Goal: Use online tool/utility: Utilize a website feature to perform a specific function

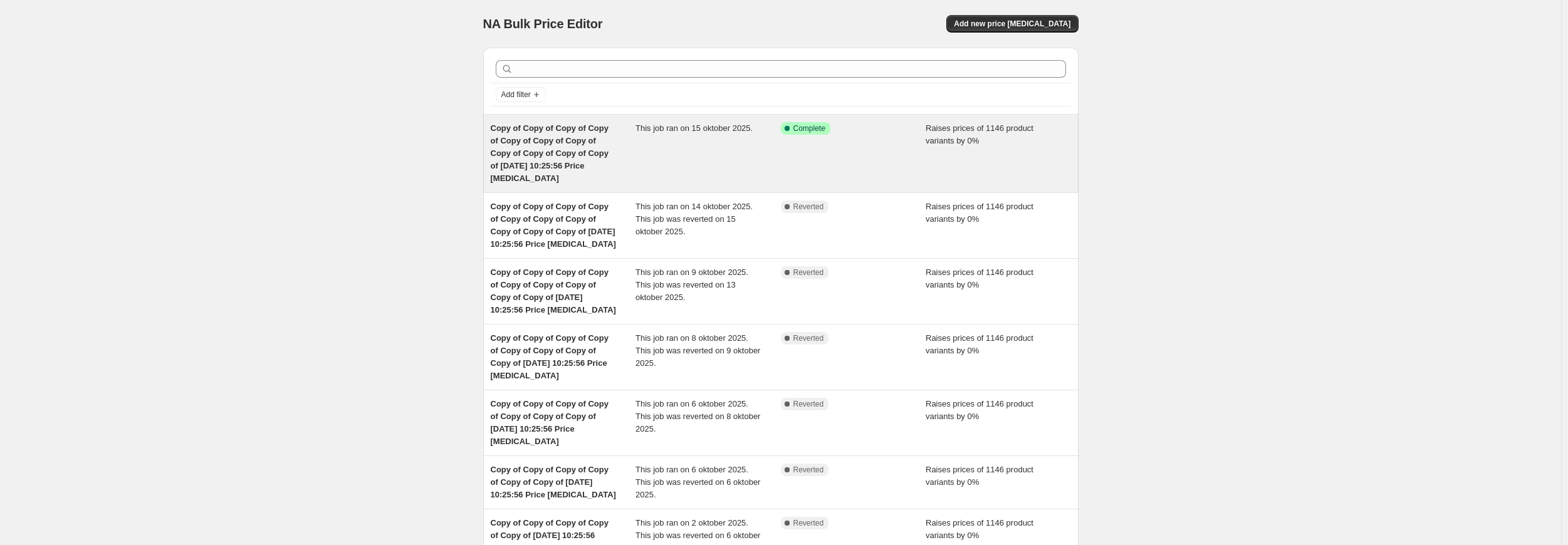
click at [632, 120] on div "Copy of Copy of Copy of Copy of Copy of Copy of Copy of Copy of Copy of Copy of…" at bounding box center [781, 154] width 595 height 78
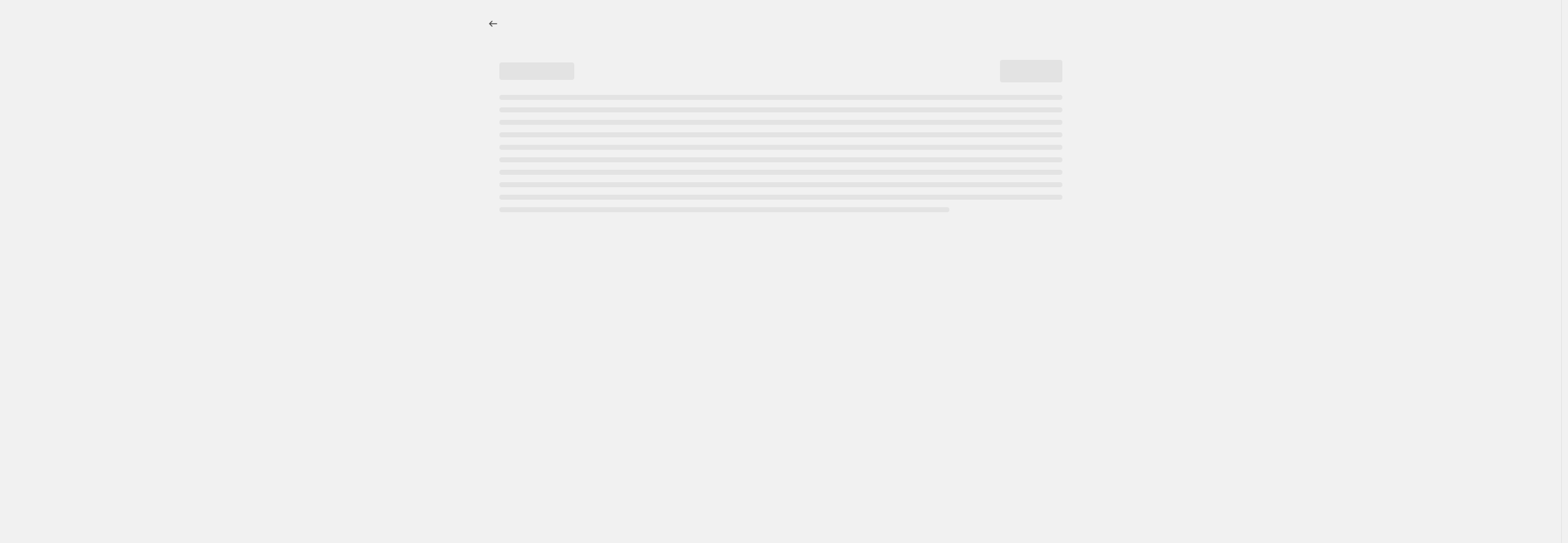
select select "percentage"
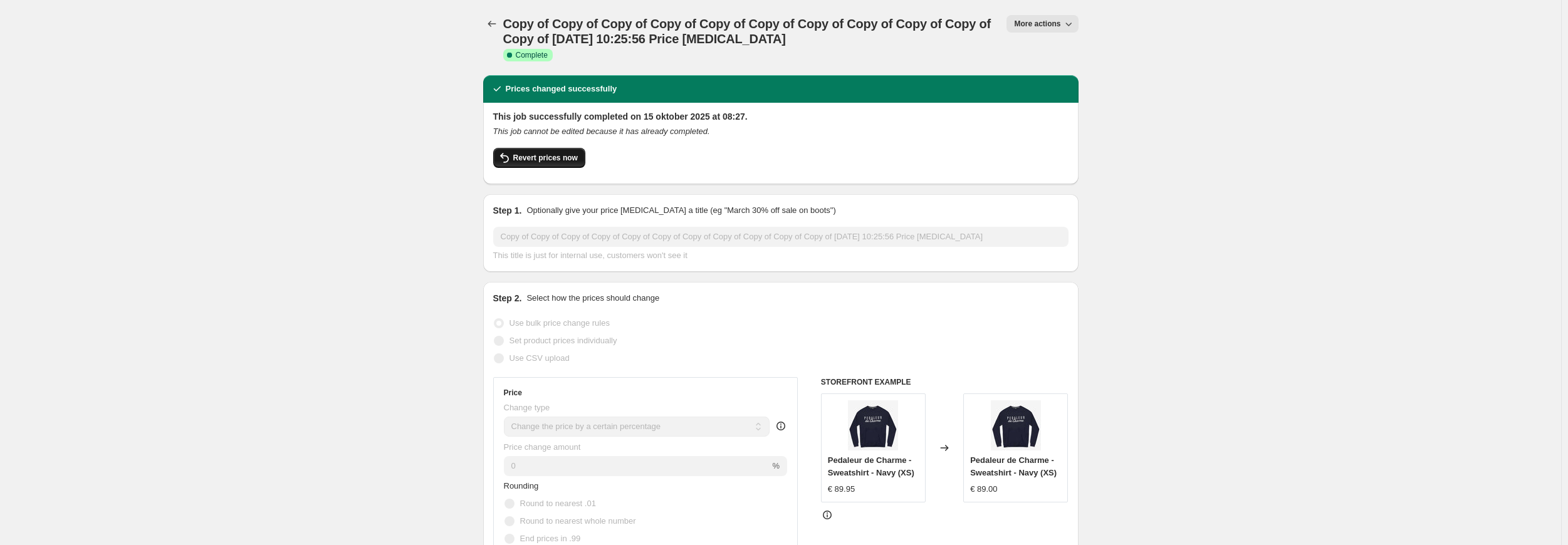
click at [556, 157] on span "Revert prices now" at bounding box center [545, 158] width 65 height 10
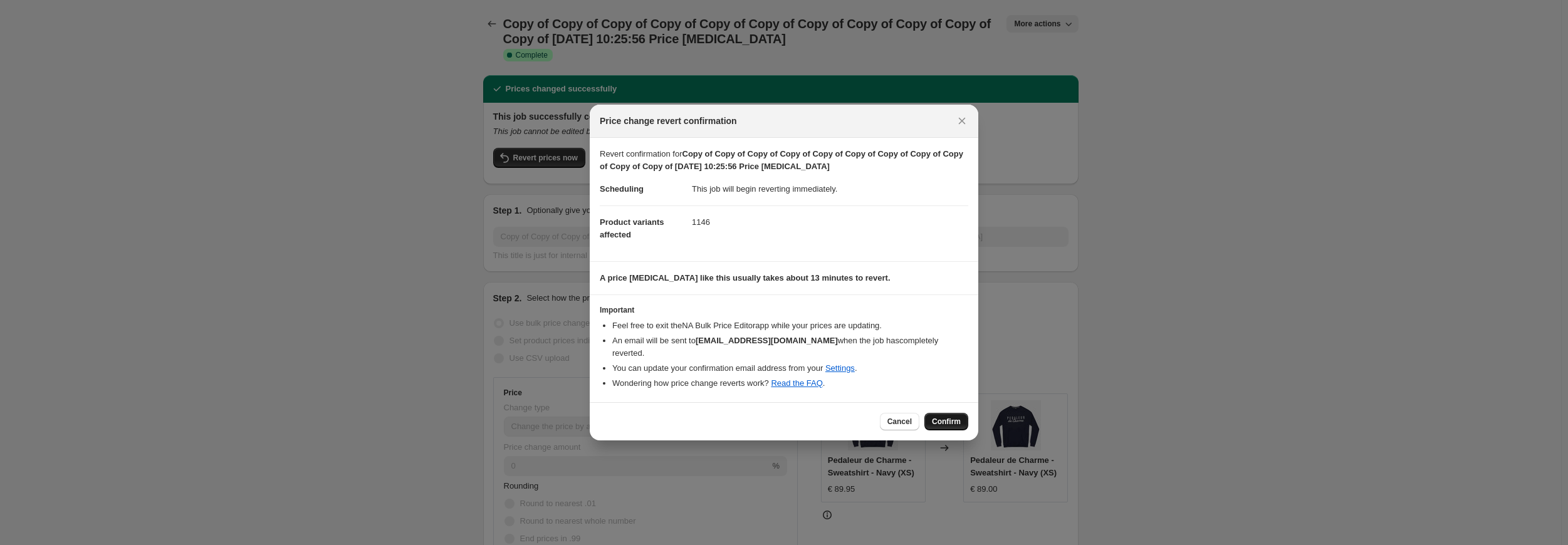
click at [940, 413] on button "Confirm" at bounding box center [946, 421] width 44 height 17
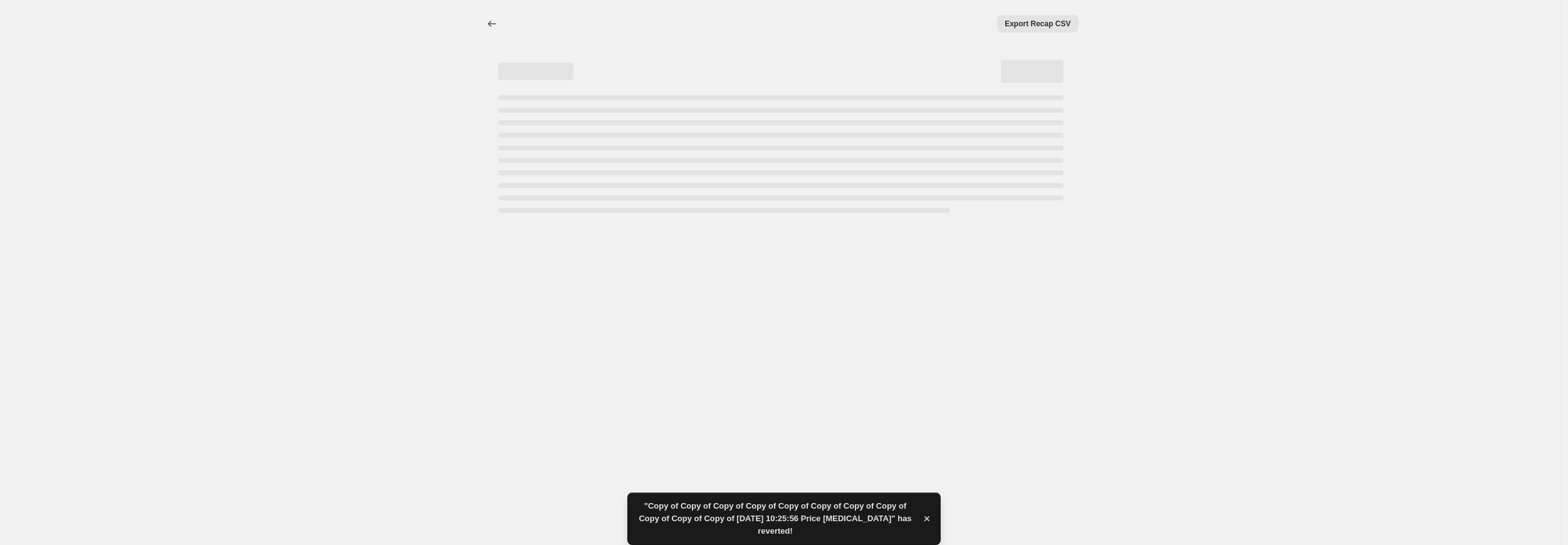
select select "percentage"
